Goal: Information Seeking & Learning: Learn about a topic

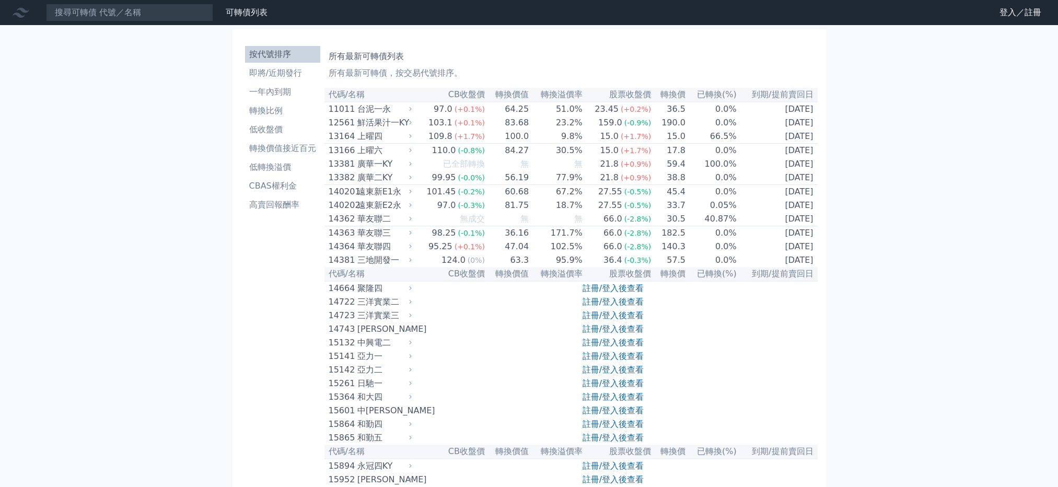
drag, startPoint x: 996, startPoint y: 124, endPoint x: 953, endPoint y: 126, distance: 42.4
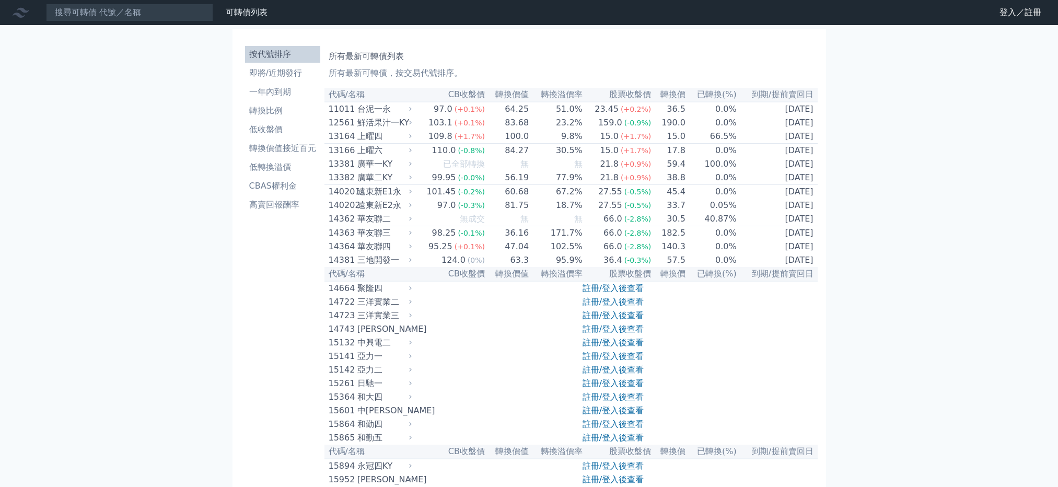
click at [126, 13] on input at bounding box center [129, 13] width 167 height 18
paste input "鈺齊"
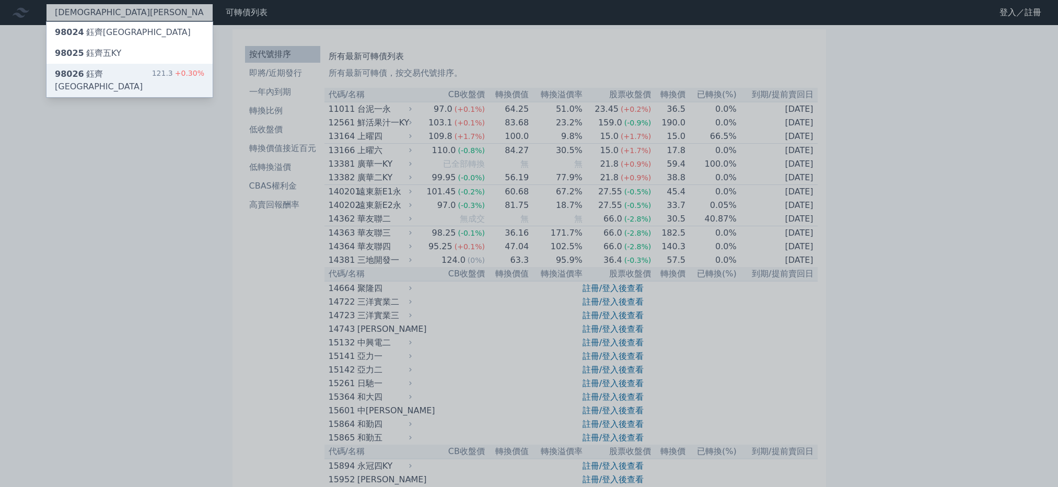
type input "鈺齊"
click at [91, 77] on div "98026 鈺齊六KY" at bounding box center [103, 80] width 97 height 25
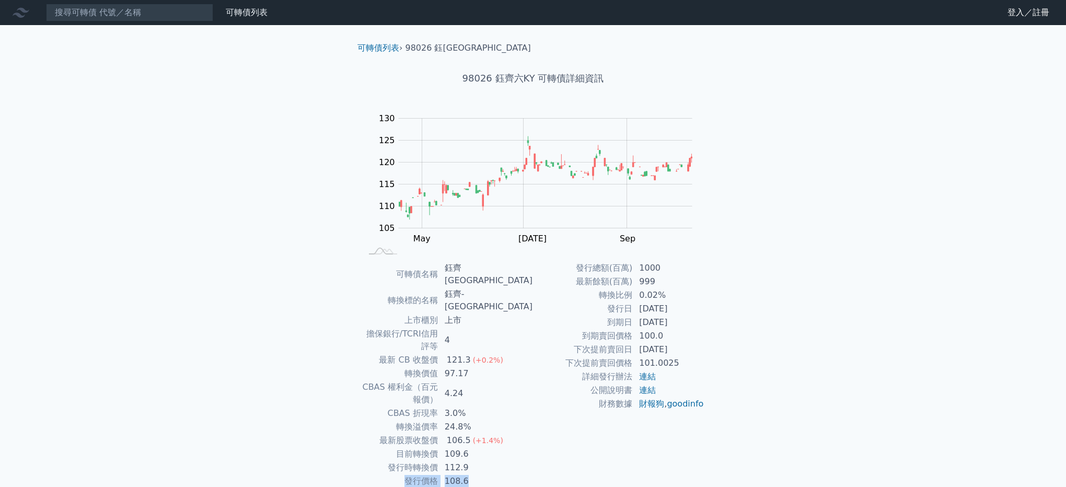
drag, startPoint x: 494, startPoint y: 433, endPoint x: 414, endPoint y: 430, distance: 80.0
click at [414, 474] on tr "發行價格 108.6" at bounding box center [446, 481] width 171 height 14
drag, startPoint x: 414, startPoint y: 430, endPoint x: 354, endPoint y: 383, distance: 76.2
click at [354, 383] on div "可轉債名稱 鈺齊六KY 轉換標的名稱 鈺齊-KY 上市櫃別 上市 擔保銀行/TCRI信用評等 4 最新 CB 收盤價 121.3 (+0.2%) 轉換價值 9…" at bounding box center [533, 374] width 368 height 227
drag, startPoint x: 367, startPoint y: 389, endPoint x: 521, endPoint y: 404, distance: 154.3
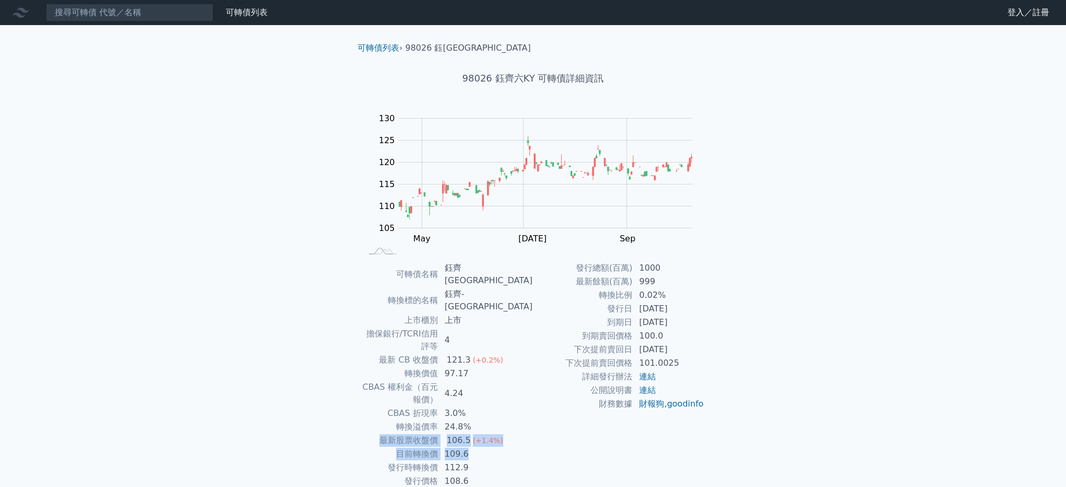
click at [521, 404] on tbody "可轉債名稱 鈺齊六KY 轉換標的名稱 鈺齊-KY 上市櫃別 上市 擔保銀行/TCRI信用評等 4 最新 CB 收盤價 121.3 (+0.2%) 轉換價值 9…" at bounding box center [446, 374] width 171 height 227
drag, startPoint x: 206, startPoint y: 234, endPoint x: 170, endPoint y: 17, distance: 219.7
click at [205, 232] on div "可轉債列表 財務數據 可轉債列表 財務數據 登入／註冊 登入／註冊 可轉債列表 › 98026 鈺齊六KY 98026 鈺齊六KY 可轉債詳細資訊 Zoom …" at bounding box center [533, 267] width 1066 height 534
click at [189, 167] on div "可轉債列表 財務數據 可轉債列表 財務數據 登入／註冊 登入／註冊 可轉債列表 › 98026 鈺齊六KY 98026 鈺齊六KY 可轉債詳細資訊 Zoom …" at bounding box center [533, 267] width 1066 height 534
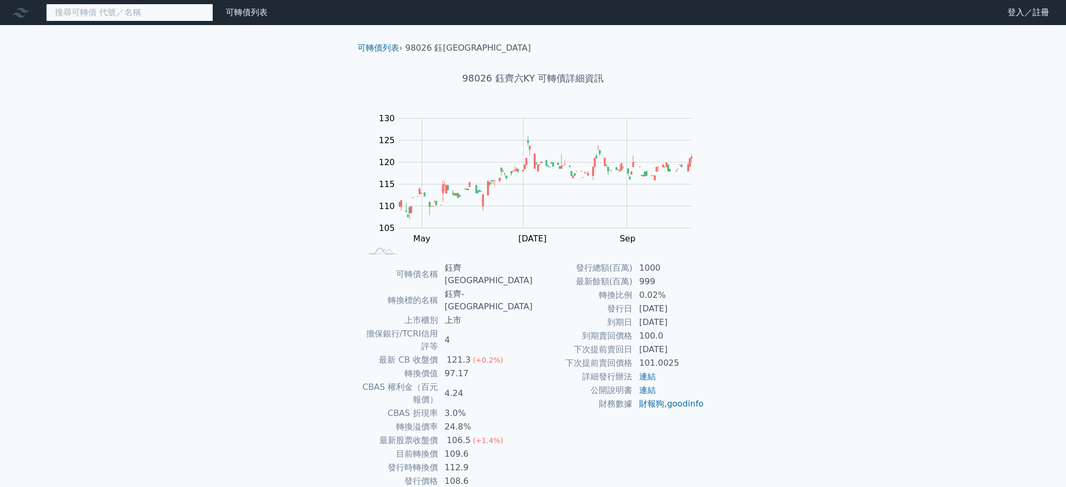
click at [92, 18] on input at bounding box center [129, 13] width 167 height 18
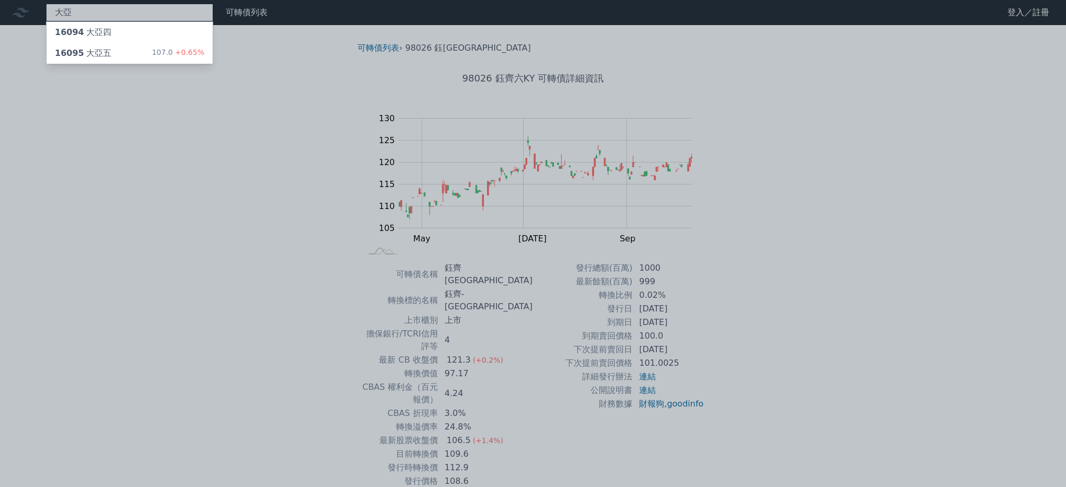
type input "大亞"
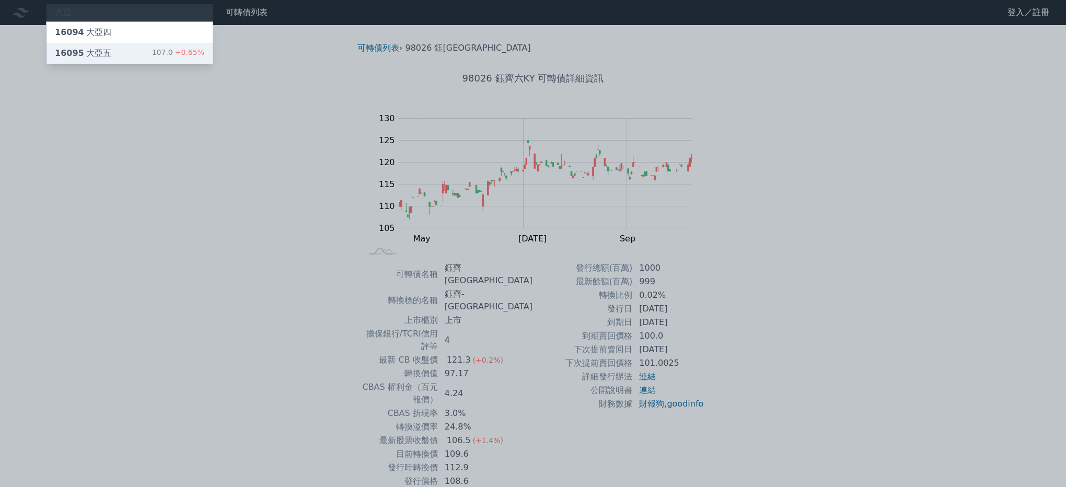
click at [97, 50] on div "16095 大亞五" at bounding box center [83, 53] width 56 height 13
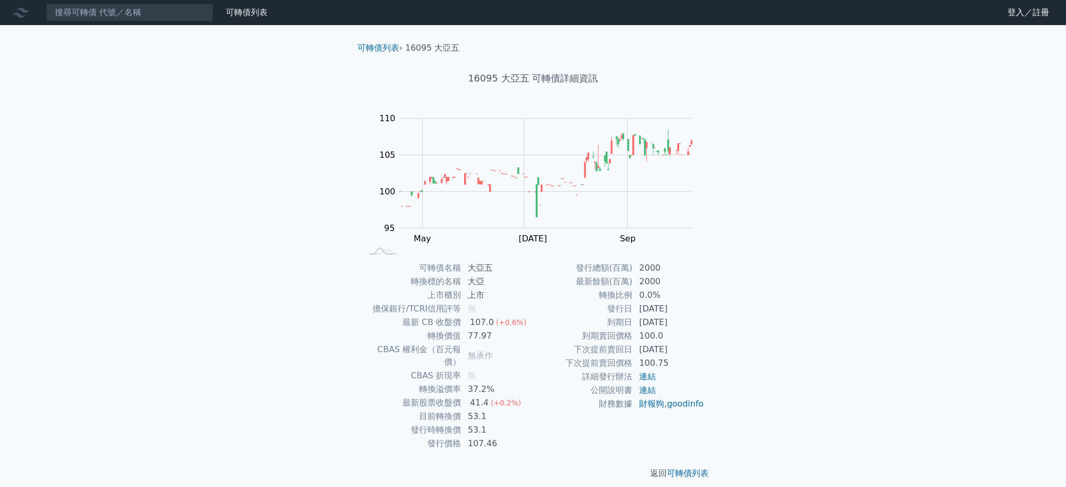
click at [877, 383] on div "可轉債列表 財務數據 可轉債列表 財務數據 登入／註冊 登入／註冊 可轉債列表 › 16095 大亞五 16095 大亞五 可轉債詳細資訊 Zoom Out …" at bounding box center [533, 248] width 1066 height 496
drag, startPoint x: 414, startPoint y: 400, endPoint x: 491, endPoint y: 404, distance: 76.9
click at [491, 410] on tr "目前轉換價 53.1" at bounding box center [446, 417] width 171 height 14
drag, startPoint x: 394, startPoint y: 391, endPoint x: 523, endPoint y: 406, distance: 130.4
click at [523, 406] on tbody "可轉債名稱 大亞五 轉換標的名稱 大亞 上市櫃別 上市 擔保銀行/TCRI信用評等 無 最新 CB 收盤價 107.0 (+0.6%) 轉換價值 77.97 …" at bounding box center [446, 355] width 171 height 189
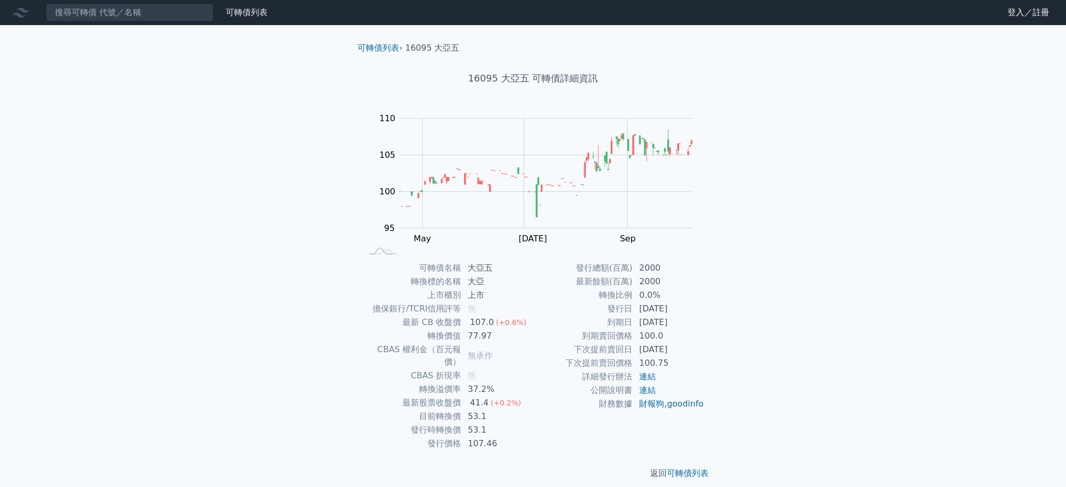
drag, startPoint x: 523, startPoint y: 406, endPoint x: 511, endPoint y: 414, distance: 14.6
click at [511, 423] on td "53.1" at bounding box center [497, 430] width 72 height 14
drag, startPoint x: 394, startPoint y: 377, endPoint x: 506, endPoint y: 405, distance: 115.3
click at [506, 405] on tbody "可轉債名稱 大亞五 轉換標的名稱 大亞 上市櫃別 上市 擔保銀行/TCRI信用評等 無 最新 CB 收盤價 107.0 (+0.6%) 轉換價值 77.97 …" at bounding box center [446, 355] width 171 height 189
click at [921, 407] on div "可轉債列表 財務數據 可轉債列表 財務數據 登入／註冊 登入／註冊 可轉債列表 › 16095 大亞五 16095 大亞五 可轉債詳細資訊 Zoom Out …" at bounding box center [533, 248] width 1066 height 496
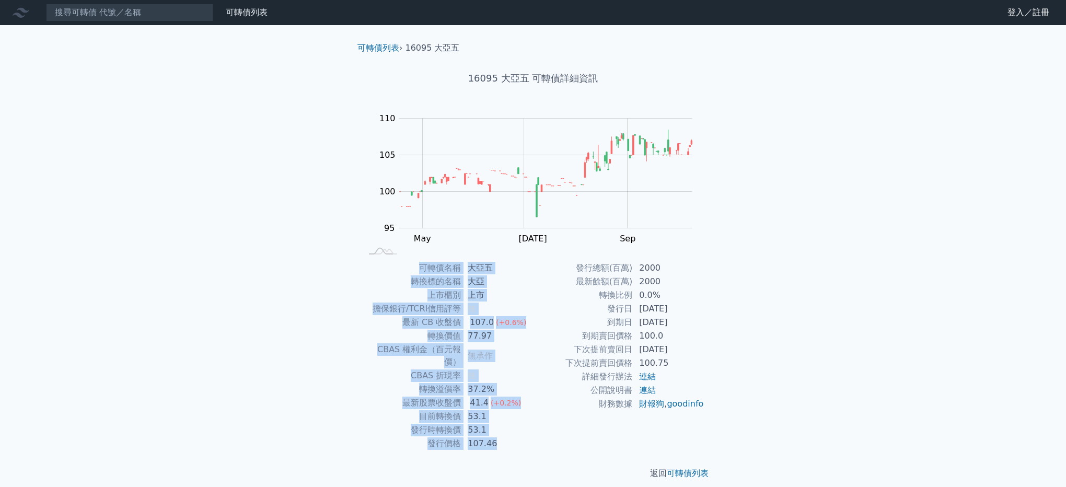
drag, startPoint x: 522, startPoint y: 433, endPoint x: 369, endPoint y: 265, distance: 227.0
click at [369, 265] on tbody "可轉債名稱 大亞五 轉換標的名稱 大亞 上市櫃別 上市 擔保銀行/TCRI信用評等 無 最新 CB 收盤價 107.0 (+0.6%) 轉換價值 77.97 …" at bounding box center [446, 355] width 171 height 189
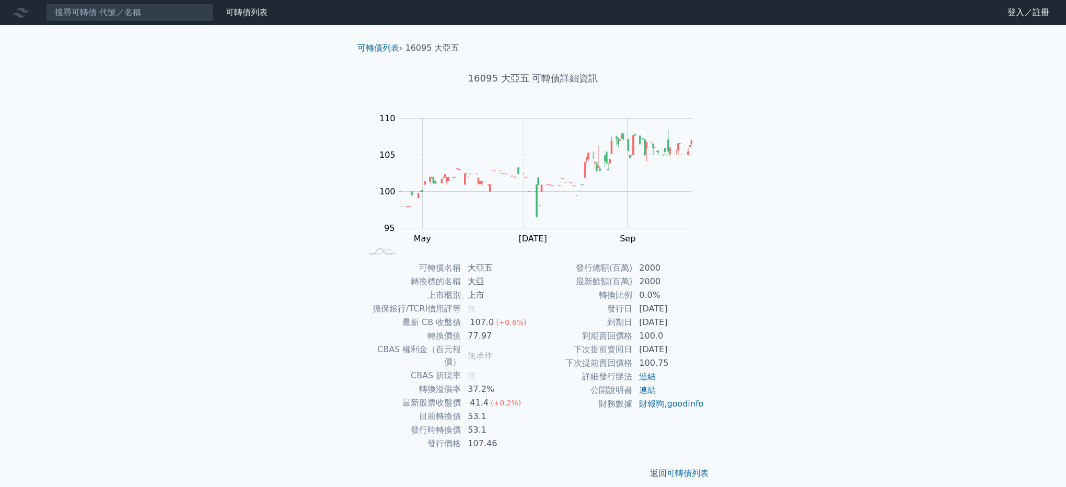
drag, startPoint x: 369, startPoint y: 265, endPoint x: 975, endPoint y: 337, distance: 610.2
click at [979, 339] on div "可轉債列表 財務數據 可轉債列表 財務數據 登入／註冊 登入／註冊 可轉債列表 › 16095 大亞五 16095 大亞五 可轉債詳細資訊 Zoom Out …" at bounding box center [533, 248] width 1066 height 496
click at [960, 333] on div "可轉債列表 財務數據 可轉債列表 財務數據 登入／註冊 登入／註冊 可轉債列表 › 16095 大亞五 16095 大亞五 可轉債詳細資訊 Zoom Out …" at bounding box center [533, 248] width 1066 height 496
click at [248, 312] on div "可轉債列表 財務數據 可轉債列表 財務數據 登入／註冊 登入／註冊 可轉債列表 › 16095 大亞五 16095 大亞五 可轉債詳細資訊 Zoom Out …" at bounding box center [533, 248] width 1066 height 496
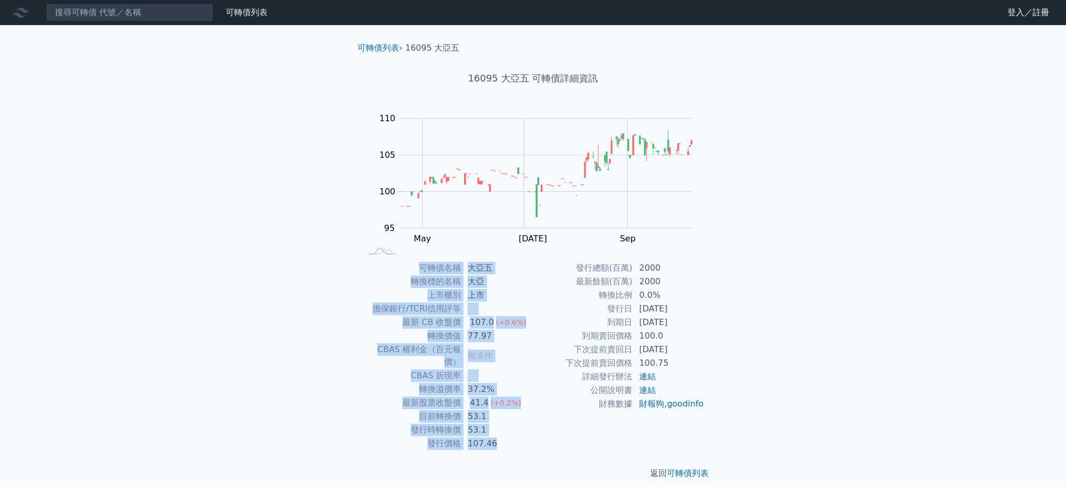
drag, startPoint x: 319, startPoint y: 266, endPoint x: 788, endPoint y: 415, distance: 492.7
click at [788, 415] on div "可轉債列表 財務數據 可轉債列表 財務數據 登入／註冊 登入／註冊 可轉債列表 › 16095 大亞五 16095 大亞五 可轉債詳細資訊 Zoom Out …" at bounding box center [533, 248] width 1066 height 496
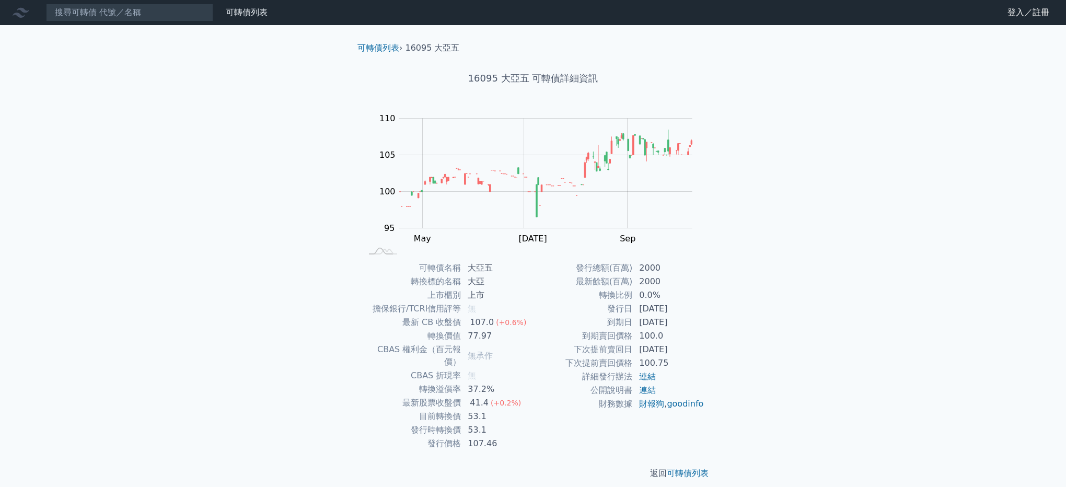
click at [788, 415] on div "可轉債列表 財務數據 可轉債列表 財務數據 登入／註冊 登入／註冊 可轉債列表 › 16095 大亞五 16095 大亞五 可轉債詳細資訊 Zoom Out …" at bounding box center [533, 248] width 1066 height 496
click at [243, 371] on div "可轉債列表 財務數據 可轉債列表 財務數據 登入／註冊 登入／註冊 可轉債列表 › 16095 大亞五 16095 大亞五 可轉債詳細資訊 Zoom Out …" at bounding box center [533, 248] width 1066 height 496
click at [839, 244] on div "可轉債列表 財務數據 可轉債列表 財務數據 登入／註冊 登入／註冊 可轉債列表 › 16095 大亞五 16095 大亞五 可轉債詳細資訊 Zoom Out …" at bounding box center [533, 248] width 1066 height 496
